Goal: Communication & Community: Participate in discussion

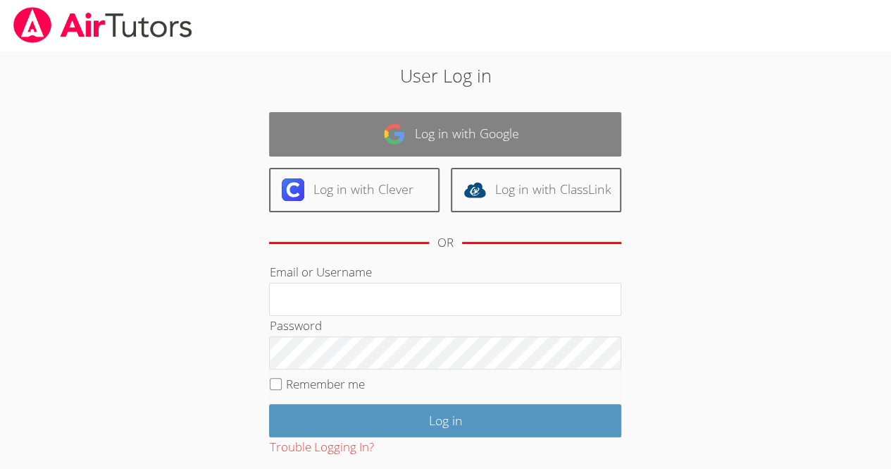
click at [476, 130] on link "Log in with Google" at bounding box center [445, 134] width 352 height 44
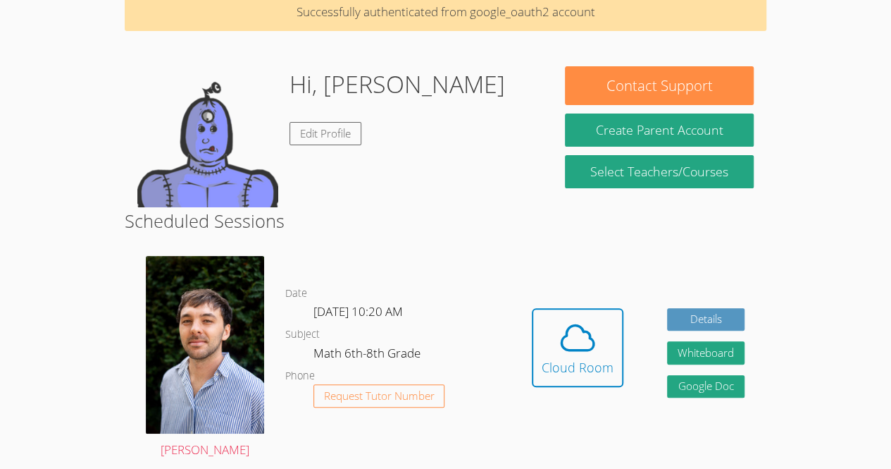
scroll to position [70, 0]
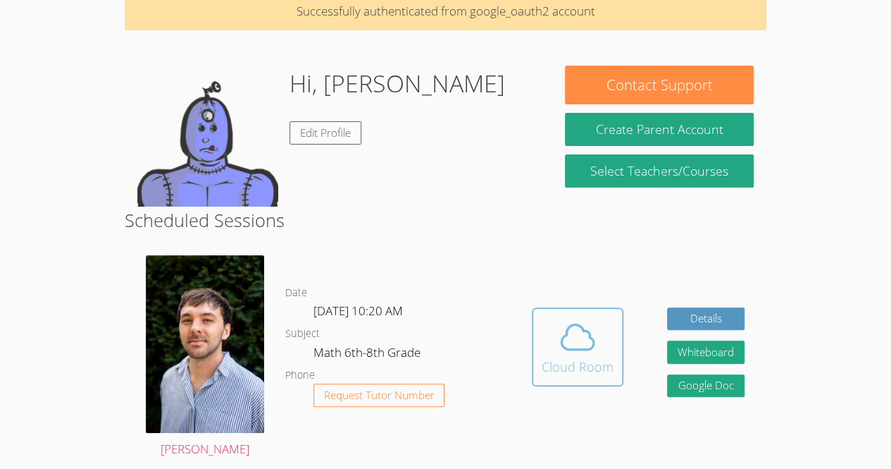
click at [582, 321] on button "Cloud Room" at bounding box center [578, 346] width 92 height 79
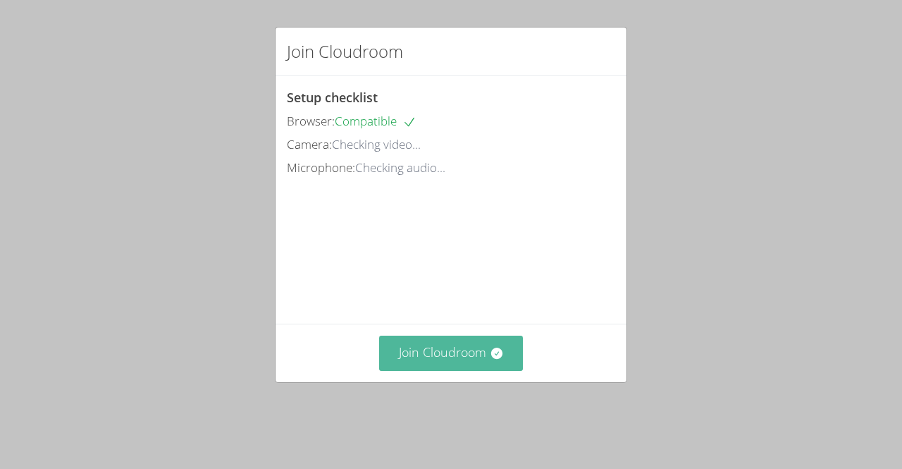
click at [459, 370] on button "Join Cloudroom" at bounding box center [451, 352] width 144 height 35
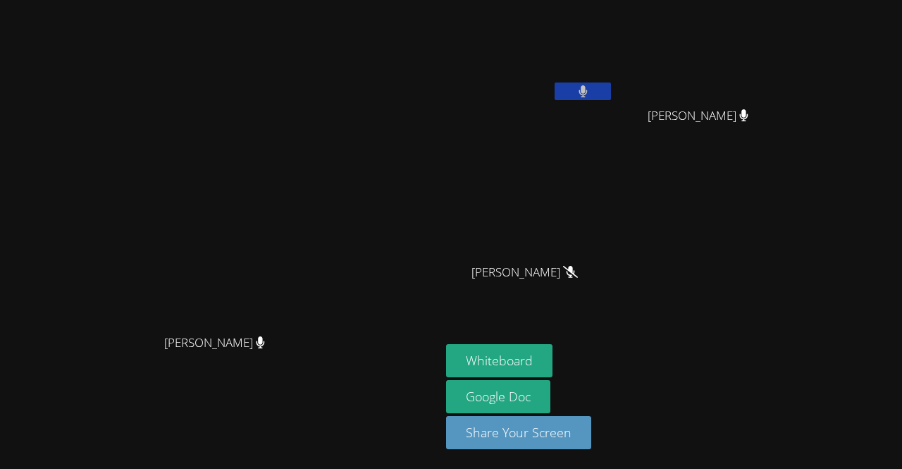
click at [611, 85] on button at bounding box center [583, 91] width 56 height 18
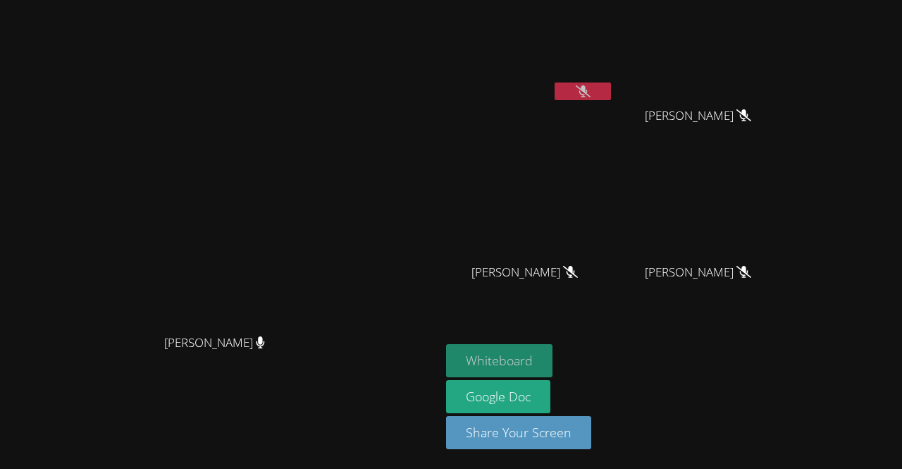
click at [552, 364] on button "Whiteboard" at bounding box center [499, 360] width 106 height 33
click at [590, 94] on icon at bounding box center [583, 91] width 15 height 12
click at [588, 90] on icon at bounding box center [582, 91] width 9 height 12
click at [611, 88] on button at bounding box center [583, 91] width 56 height 18
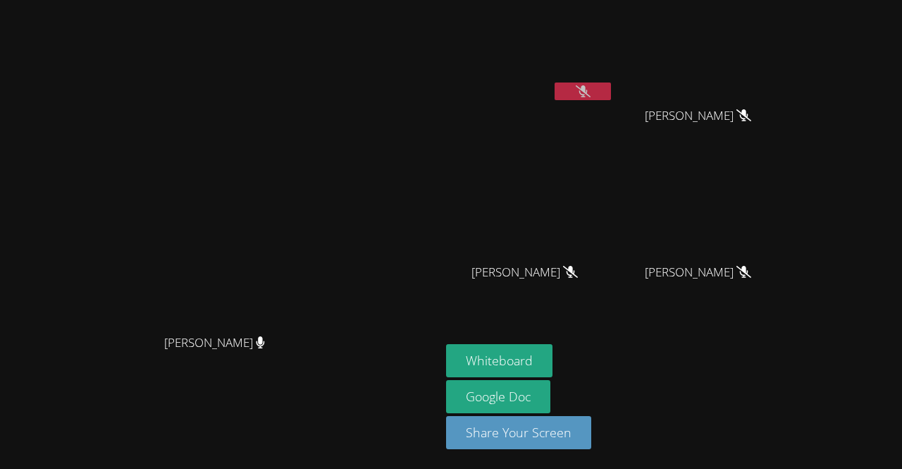
click at [614, 73] on video at bounding box center [530, 53] width 168 height 94
click at [611, 82] on button at bounding box center [583, 91] width 56 height 18
click at [611, 87] on button at bounding box center [583, 91] width 56 height 18
click at [614, 39] on video at bounding box center [530, 53] width 168 height 94
click at [590, 54] on video at bounding box center [530, 53] width 168 height 94
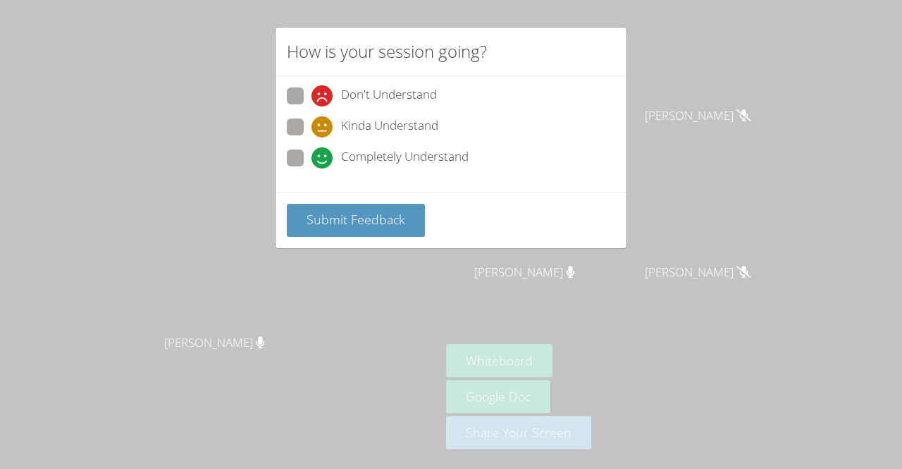
click at [400, 132] on span "Kinda Understand" at bounding box center [389, 126] width 97 height 21
click at [323, 130] on input "Kinda Understand" at bounding box center [317, 124] width 12 height 12
radio input "true"
click at [426, 156] on span "Completely Understand" at bounding box center [405, 157] width 128 height 21
click at [323, 156] on input "Completely Understand" at bounding box center [317, 155] width 12 height 12
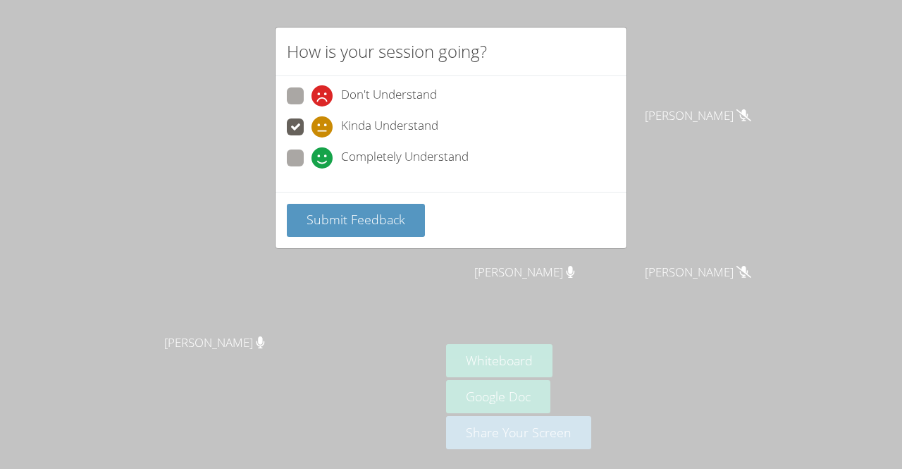
radio input "true"
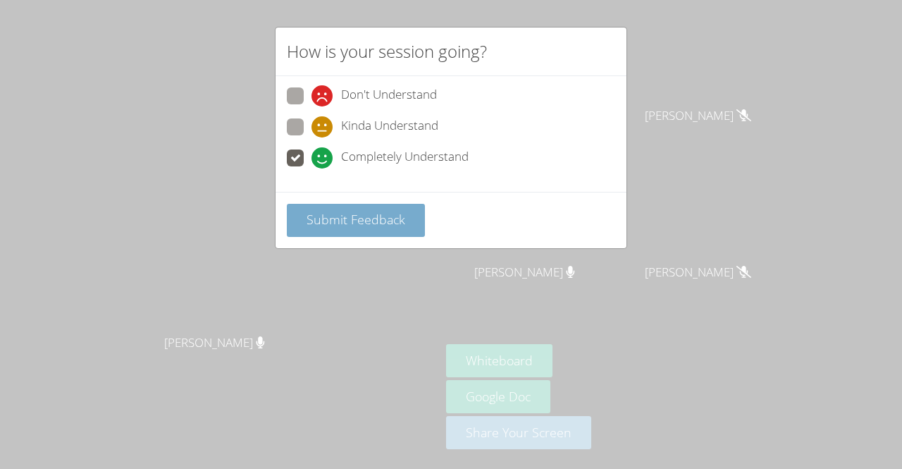
click at [404, 218] on button "Submit Feedback" at bounding box center [356, 220] width 138 height 33
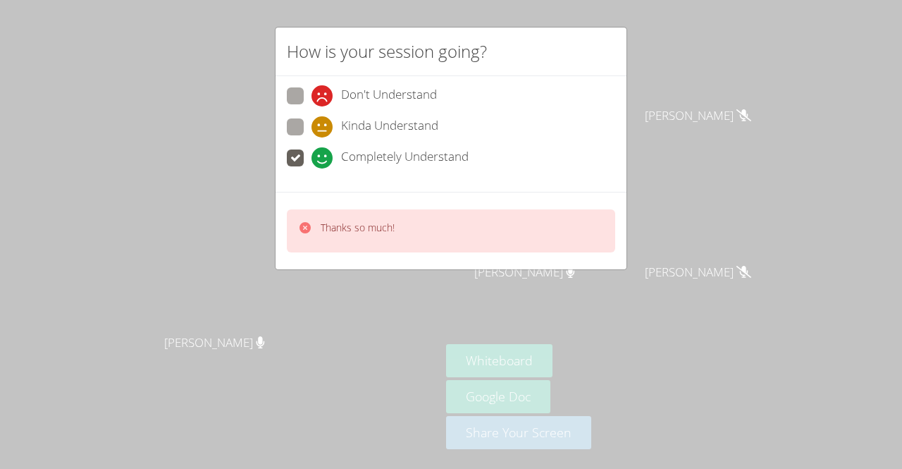
click at [676, 190] on div "How is your session going? Don't Understand Kinda Understand Completely Underst…" at bounding box center [451, 234] width 902 height 469
click at [614, 33] on video at bounding box center [530, 53] width 168 height 94
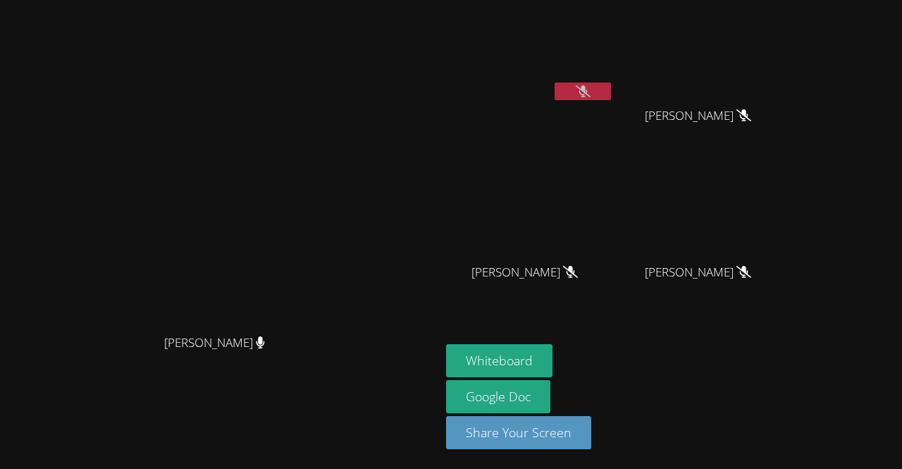
click at [590, 91] on icon at bounding box center [583, 91] width 15 height 12
drag, startPoint x: 640, startPoint y: 96, endPoint x: 628, endPoint y: 82, distance: 17.5
click at [611, 82] on button at bounding box center [583, 91] width 56 height 18
click at [611, 99] on button at bounding box center [583, 91] width 56 height 18
click at [614, 68] on video at bounding box center [530, 53] width 168 height 94
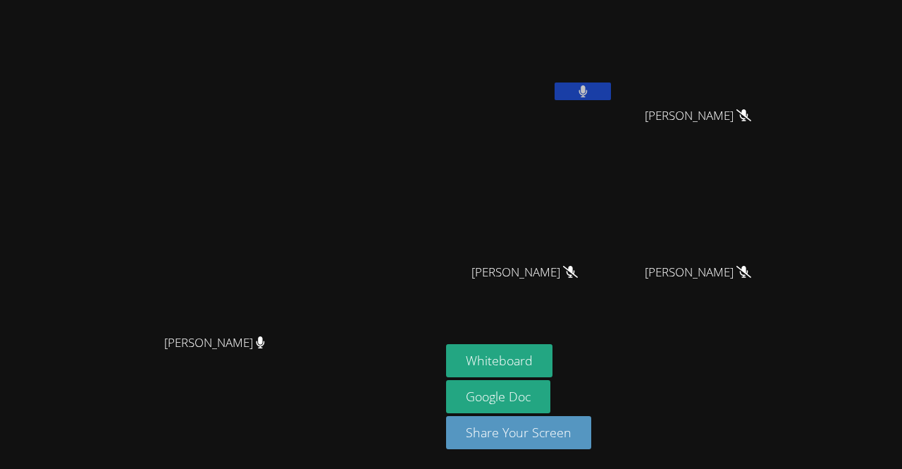
click at [587, 91] on icon at bounding box center [582, 91] width 8 height 12
click at [611, 92] on button at bounding box center [583, 91] width 56 height 18
click at [588, 92] on icon at bounding box center [582, 91] width 9 height 12
click at [611, 88] on button at bounding box center [583, 91] width 56 height 18
click at [611, 92] on button at bounding box center [583, 91] width 56 height 18
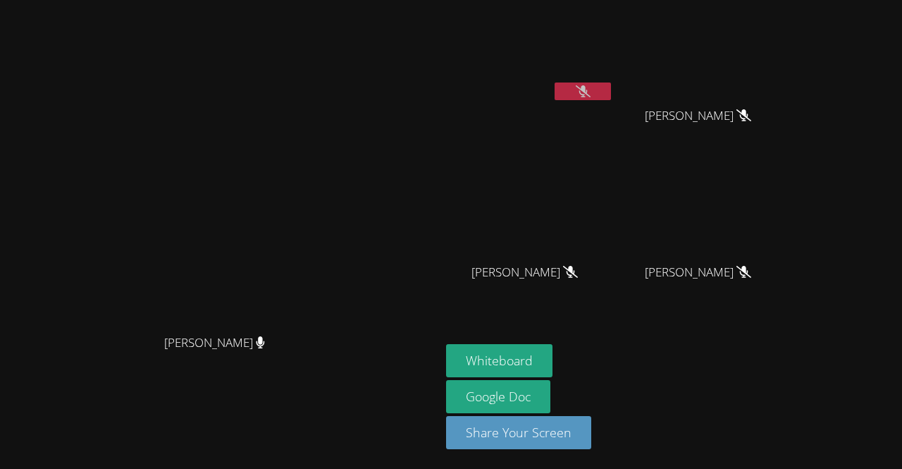
click at [590, 91] on icon at bounding box center [583, 91] width 15 height 12
click at [587, 92] on icon at bounding box center [582, 91] width 8 height 12
click at [590, 89] on icon at bounding box center [583, 91] width 15 height 12
click at [588, 87] on icon at bounding box center [582, 91] width 9 height 12
click at [614, 78] on video at bounding box center [530, 53] width 168 height 94
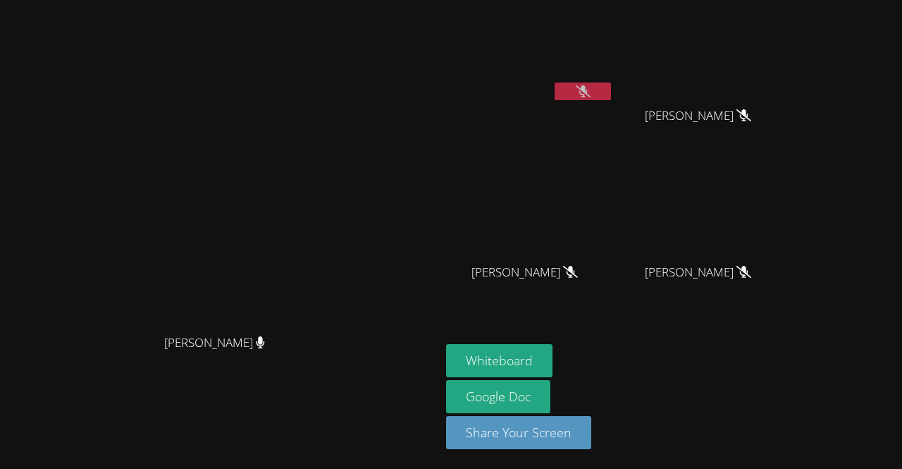
click at [590, 94] on icon at bounding box center [583, 91] width 15 height 12
click at [588, 94] on icon at bounding box center [582, 91] width 9 height 12
drag, startPoint x: 617, startPoint y: 8, endPoint x: 478, endPoint y: 140, distance: 191.9
click at [435, 140] on div "[PERSON_NAME]" at bounding box center [220, 206] width 429 height 242
click at [580, 125] on div "[PERSON_NAME]" at bounding box center [530, 81] width 168 height 151
